Goal: Share content: Share content

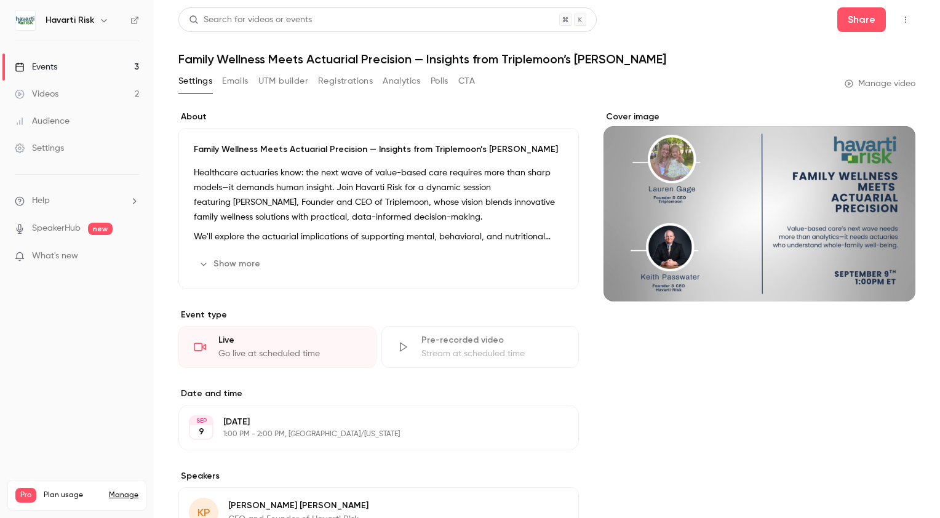
click at [878, 85] on link "Manage video" at bounding box center [879, 83] width 71 height 12
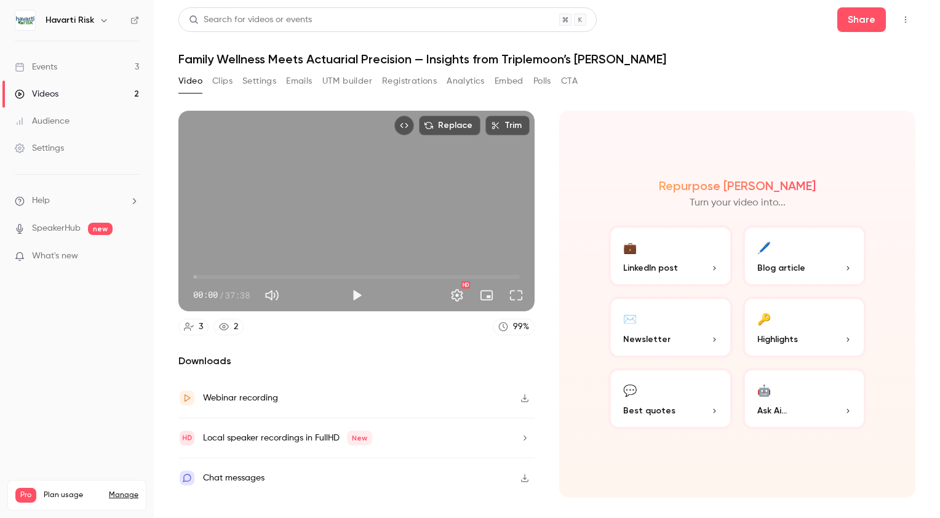
click at [672, 260] on button "💼 LinkedIn post" at bounding box center [670, 255] width 124 height 61
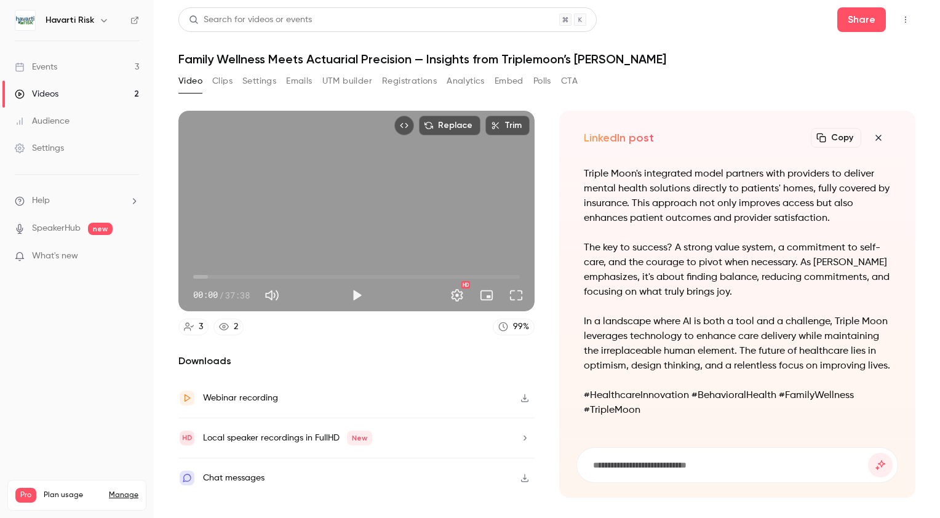
click at [221, 82] on button "Clips" at bounding box center [222, 81] width 20 height 20
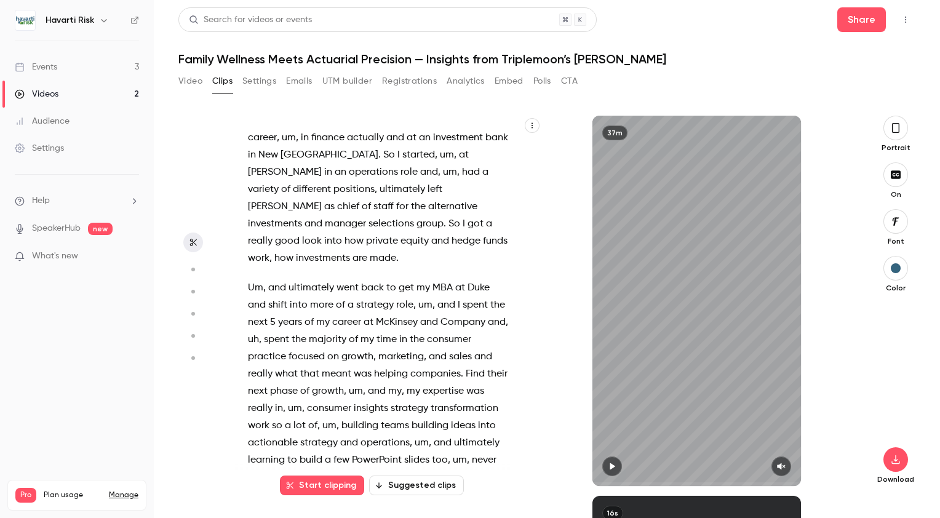
scroll to position [738, 0]
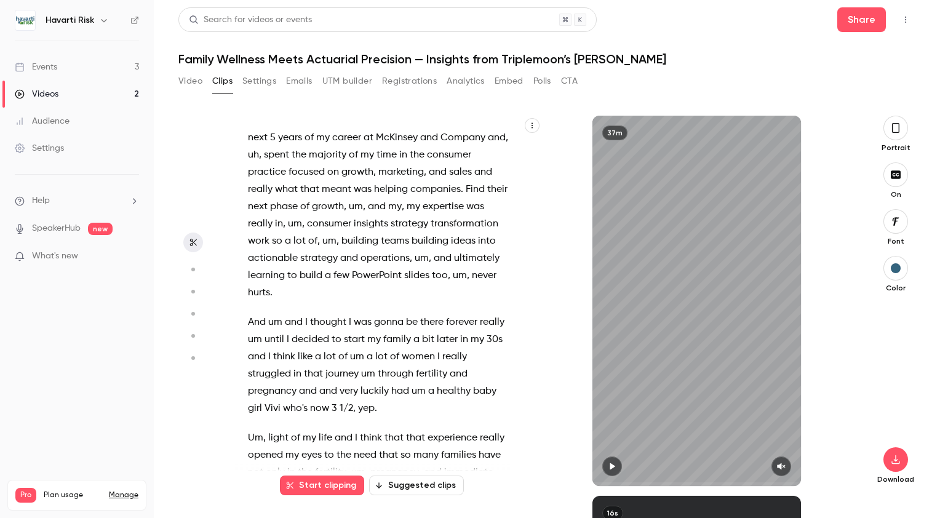
click at [423, 487] on button "Suggested clips" at bounding box center [416, 485] width 95 height 20
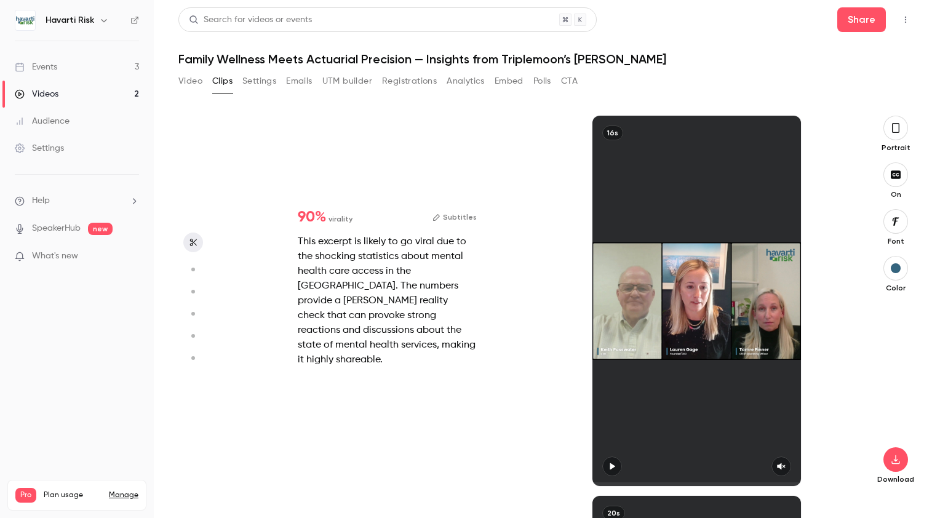
scroll to position [380, 0]
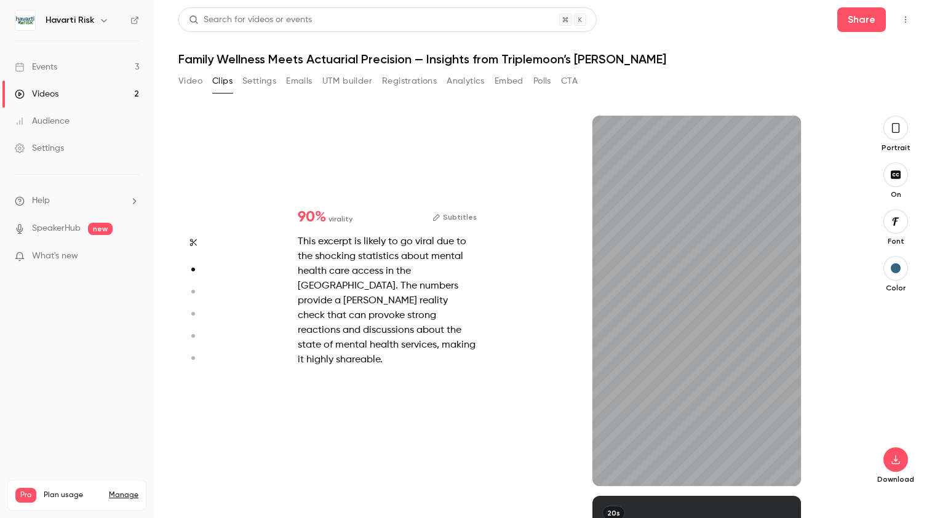
type input "*"
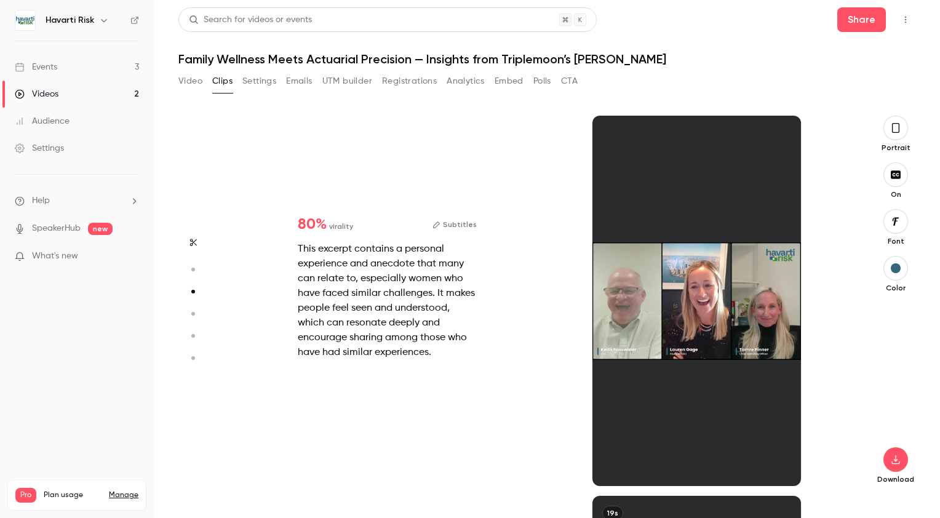
scroll to position [760, 0]
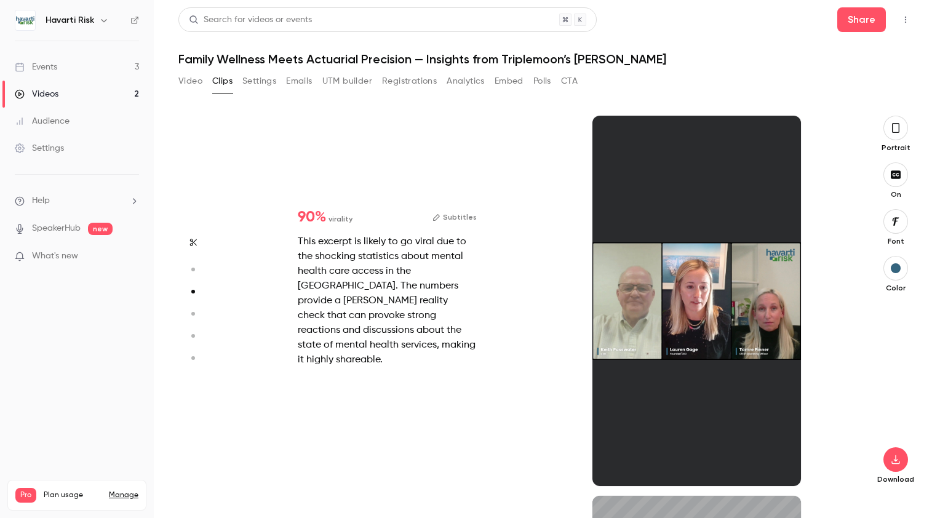
type input "*"
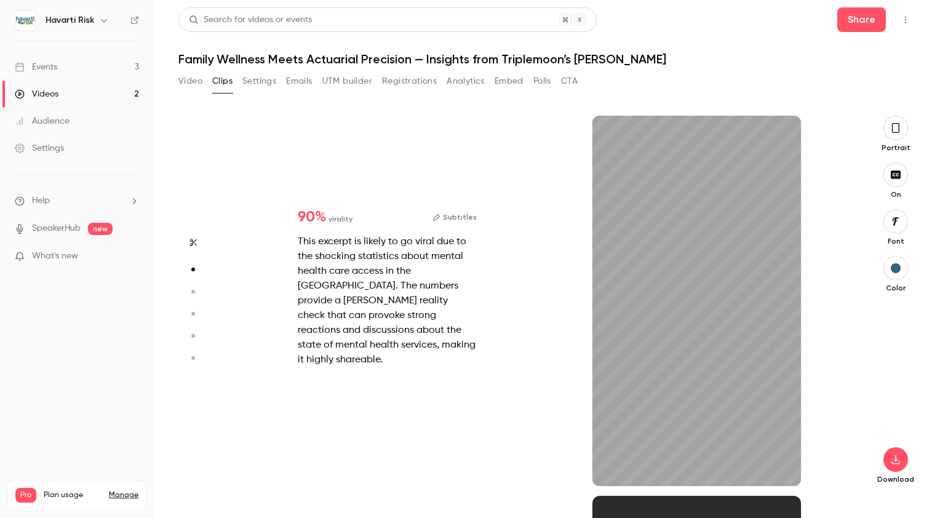
type input "****"
